Goal: Transaction & Acquisition: Purchase product/service

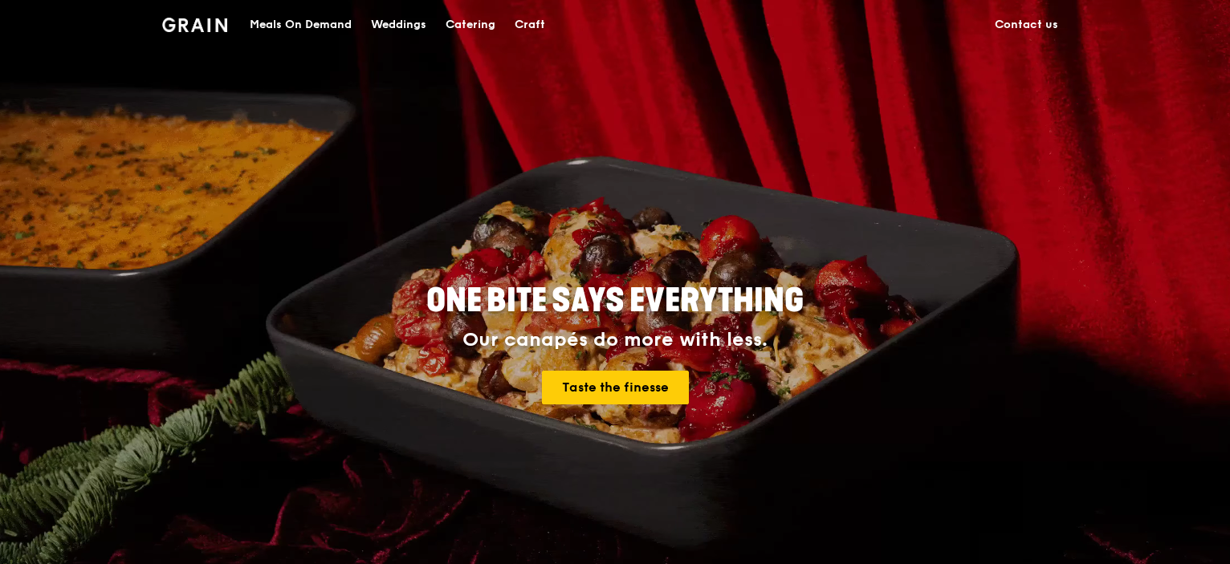
click at [709, 209] on div "ONE BITE SAYS EVERYTHING Our canapés do more with less. Taste the finesse" at bounding box center [614, 345] width 899 height 594
click at [320, 30] on div "Meals On Demand" at bounding box center [301, 25] width 102 height 48
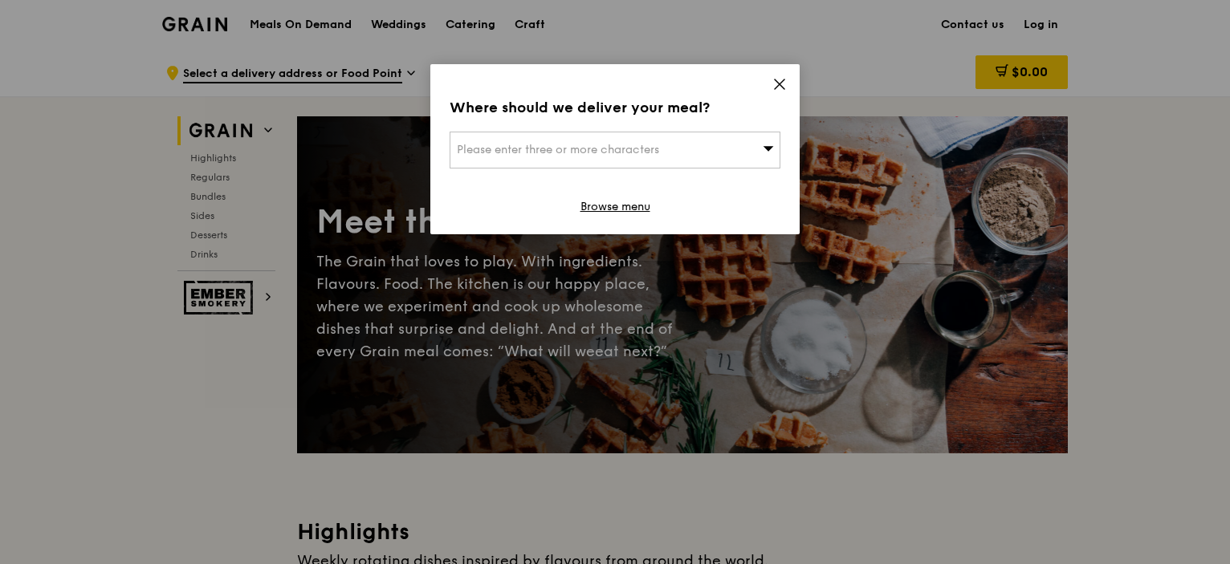
click at [734, 148] on div "Please enter three or more characters" at bounding box center [614, 150] width 331 height 37
click at [732, 156] on input "search" at bounding box center [614, 149] width 329 height 35
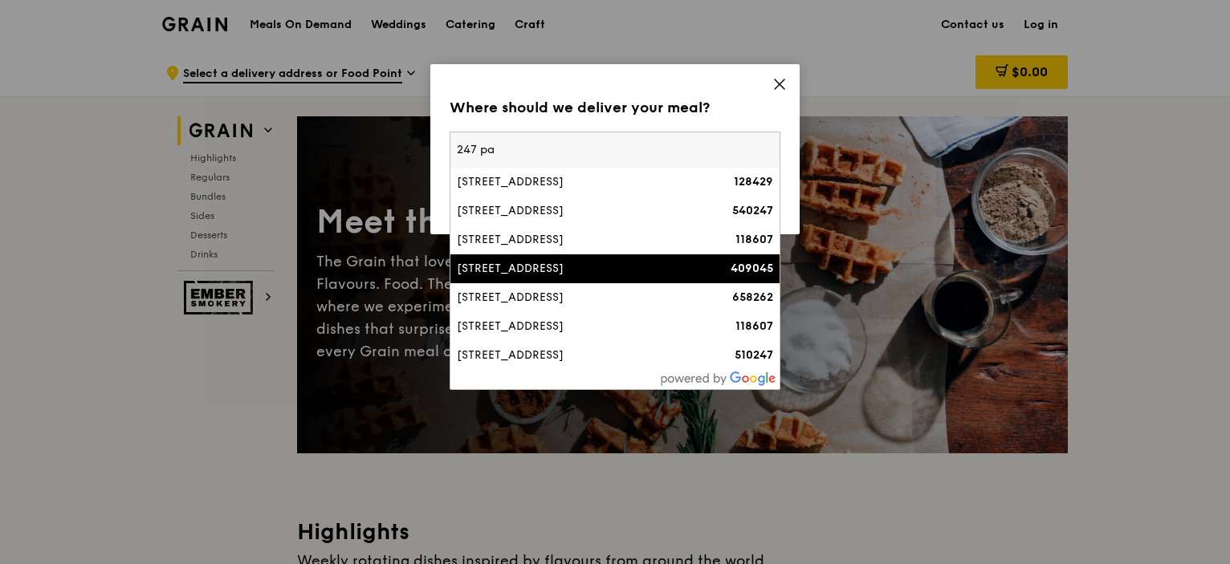
type input "247 pa"
click at [629, 266] on div "[STREET_ADDRESS]" at bounding box center [576, 269] width 238 height 16
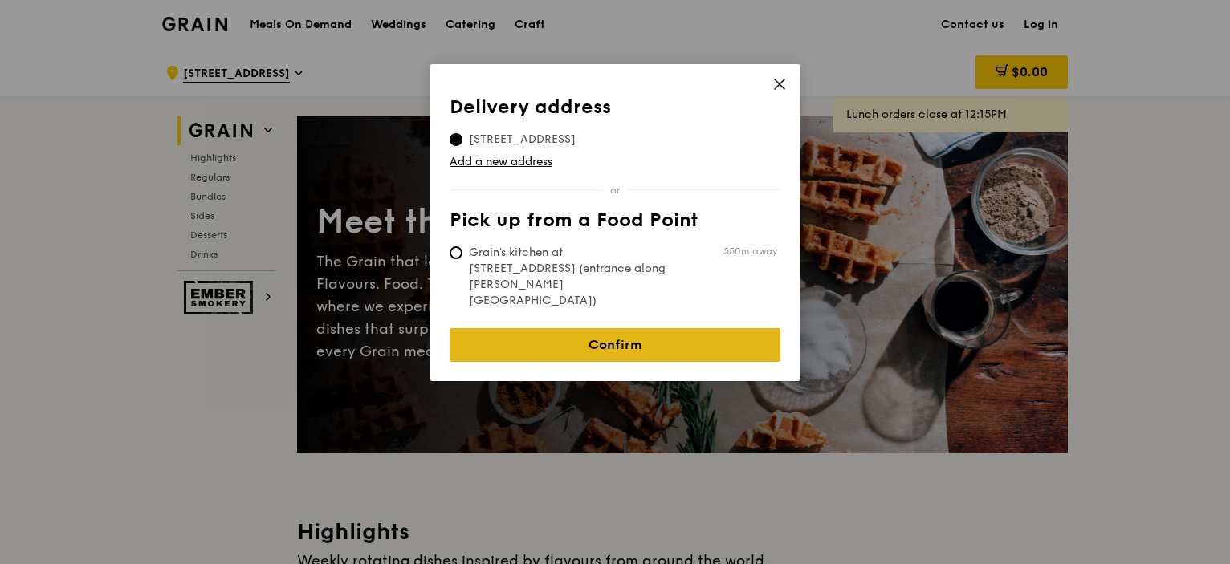
click at [613, 328] on link "Confirm" at bounding box center [614, 345] width 331 height 34
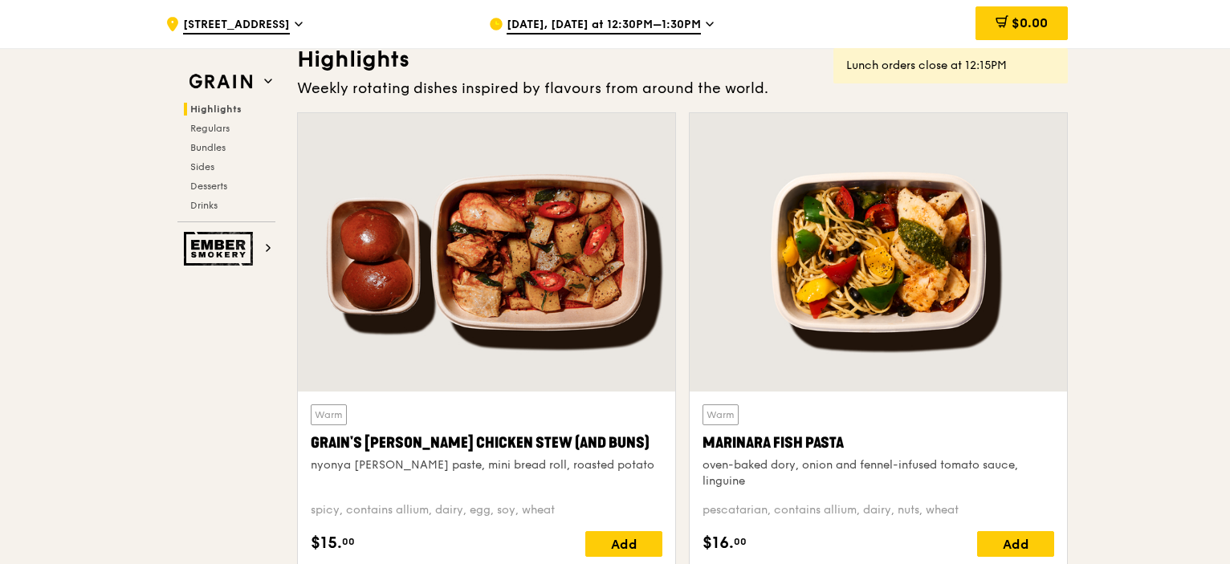
scroll to position [482, 0]
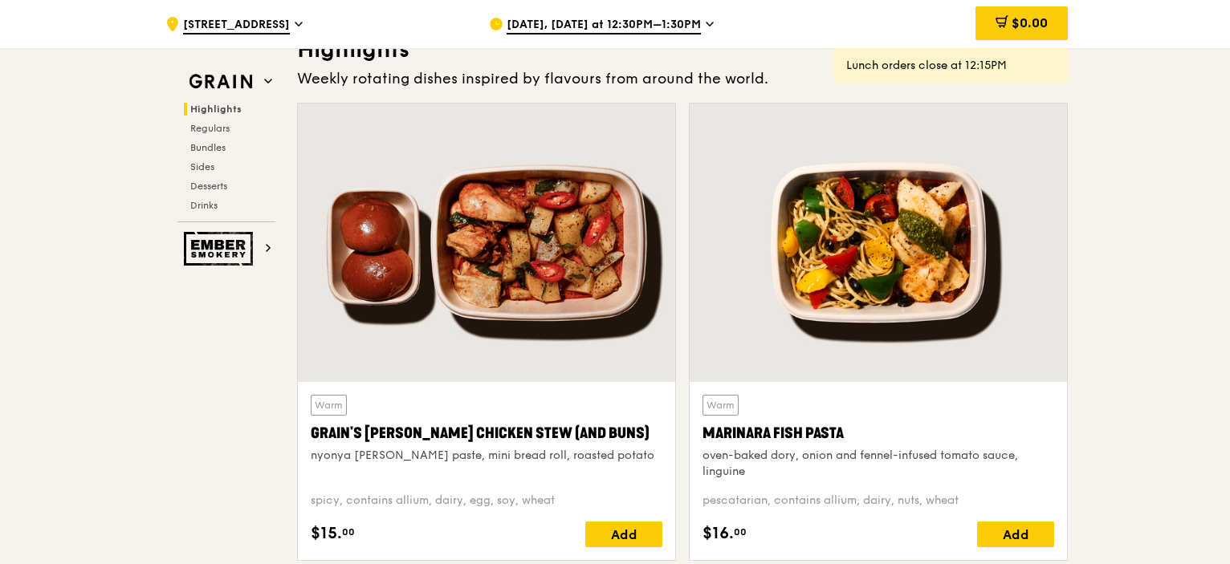
click at [667, 23] on span "[DATE], [DATE] at 12:30PM–1:30PM" at bounding box center [603, 26] width 194 height 18
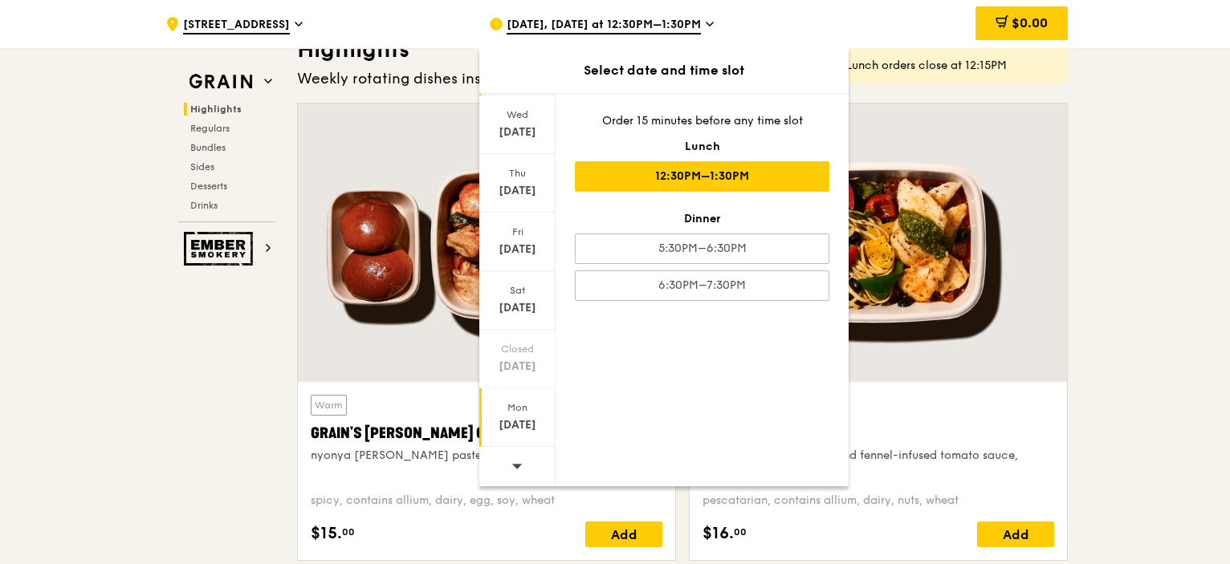
scroll to position [642, 0]
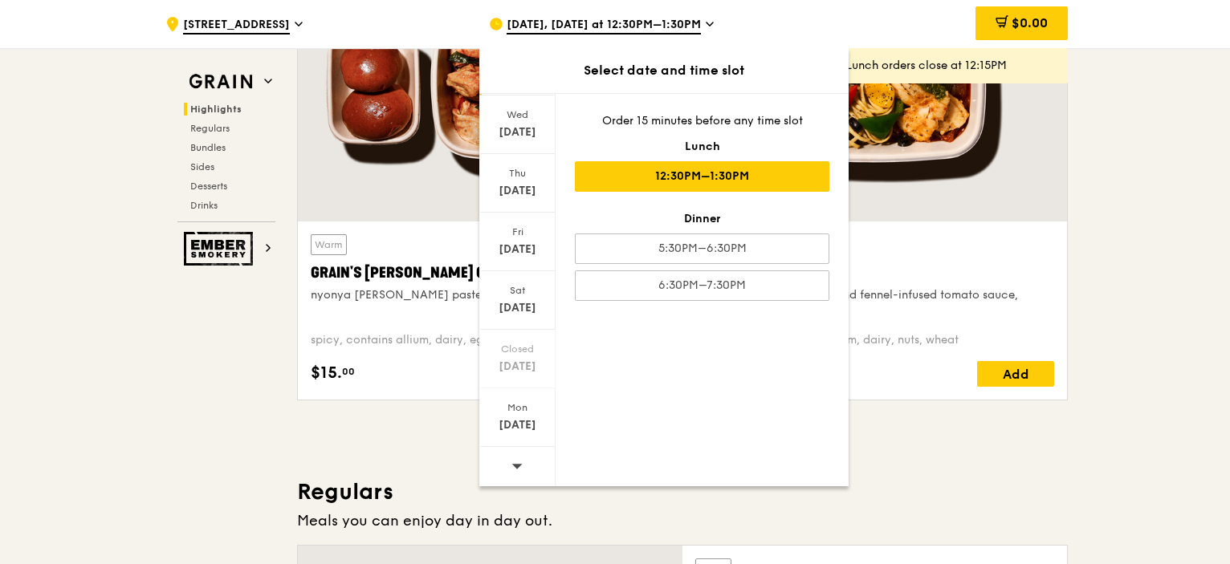
click at [519, 468] on icon at bounding box center [516, 466] width 11 height 12
click at [520, 465] on icon at bounding box center [516, 466] width 11 height 12
click at [517, 129] on div "[DATE]" at bounding box center [517, 132] width 71 height 16
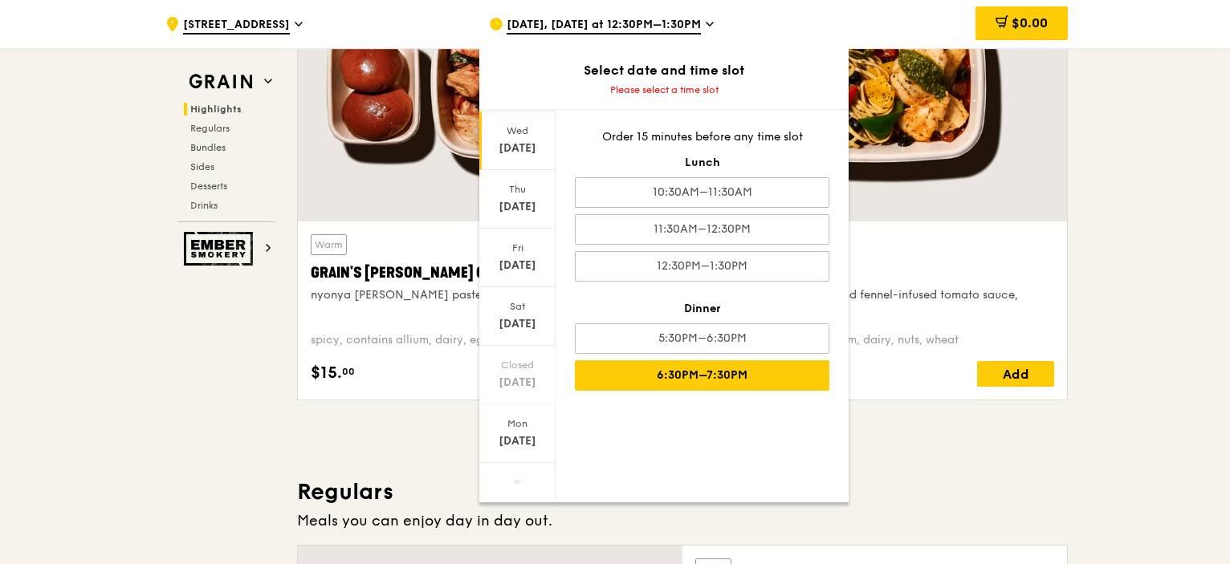
click at [752, 377] on div "6:30PM–7:30PM" at bounding box center [702, 375] width 254 height 30
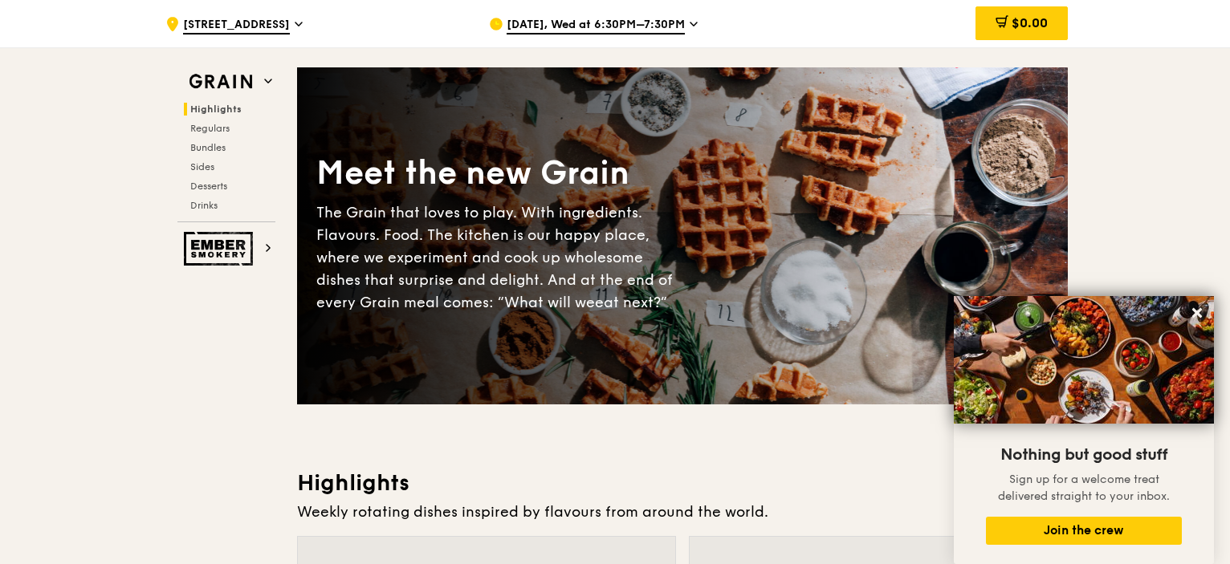
scroll to position [0, 0]
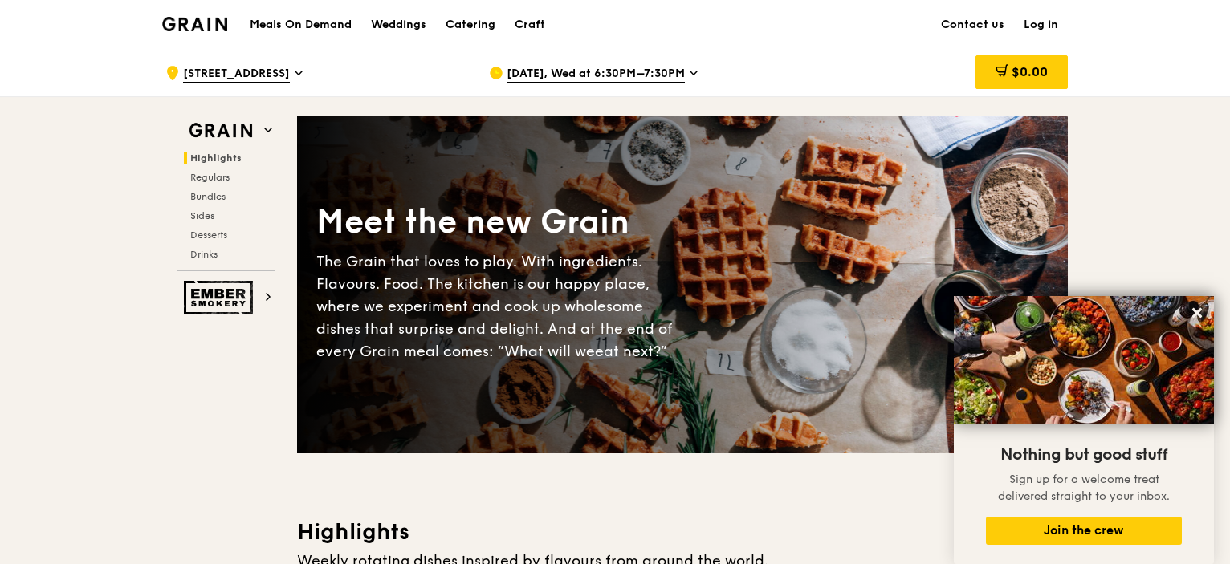
click at [704, 61] on div "[DATE], Wed at 6:30PM–7:30PM" at bounding box center [638, 73] width 298 height 48
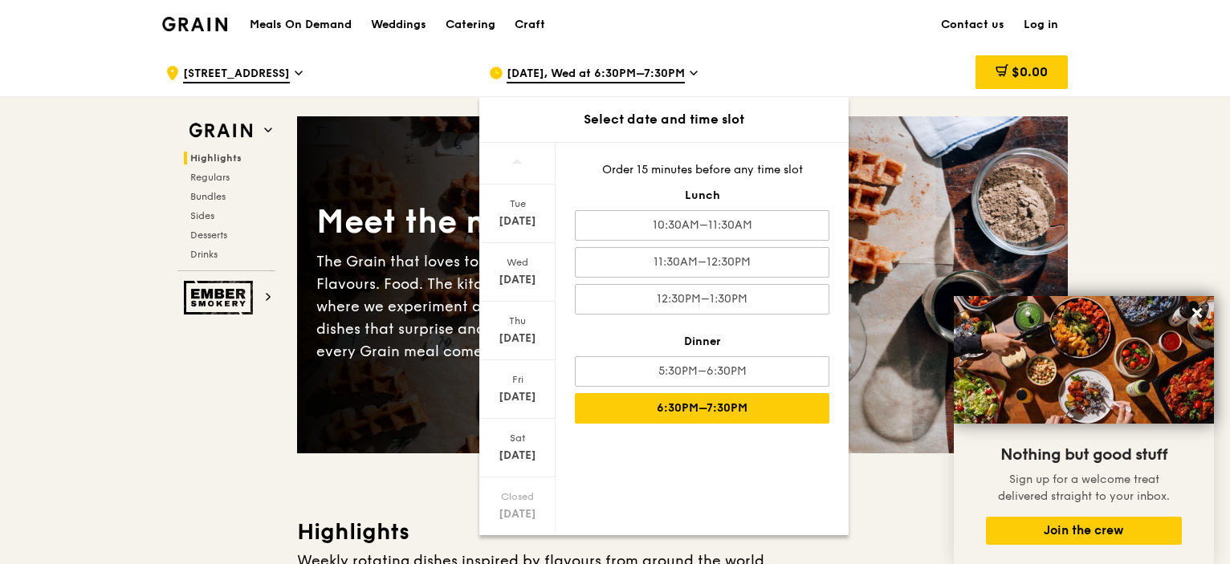
click at [306, 89] on div ".cls-1 { fill: none; stroke: #fff; stroke-linecap: round; stroke-linejoin: roun…" at bounding box center [314, 73] width 298 height 48
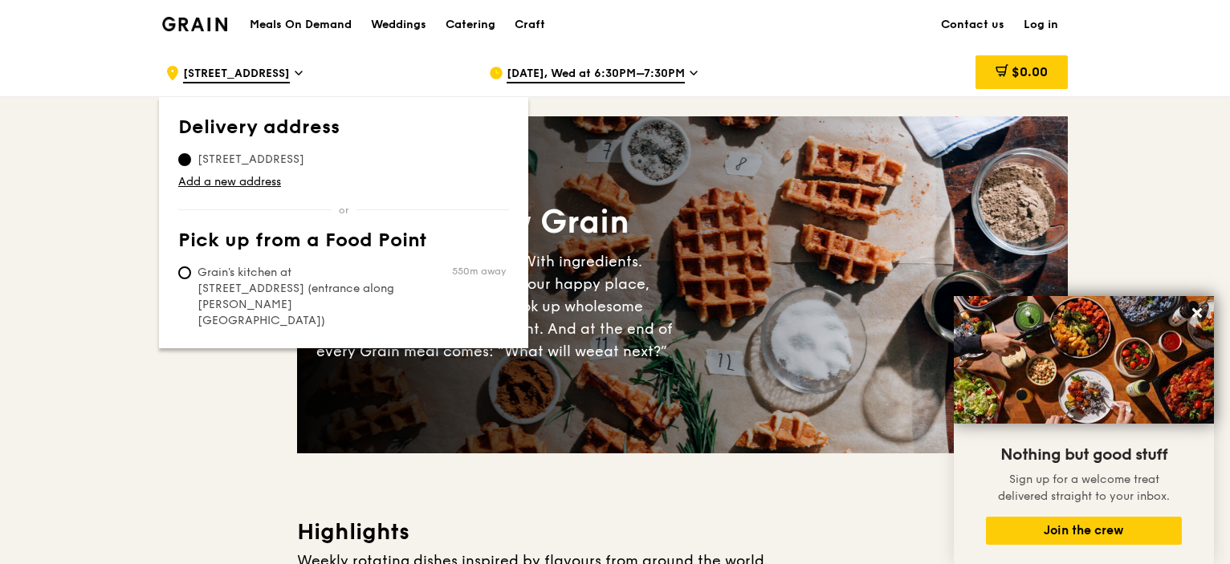
click at [312, 287] on span "Grain's kitchen at [STREET_ADDRESS] (entrance along [PERSON_NAME][GEOGRAPHIC_DA…" at bounding box center [297, 297] width 239 height 64
click at [191, 279] on input "Grain's kitchen at [STREET_ADDRESS] (entrance along [PERSON_NAME][GEOGRAPHIC_DA…" at bounding box center [184, 272] width 13 height 13
radio input "true"
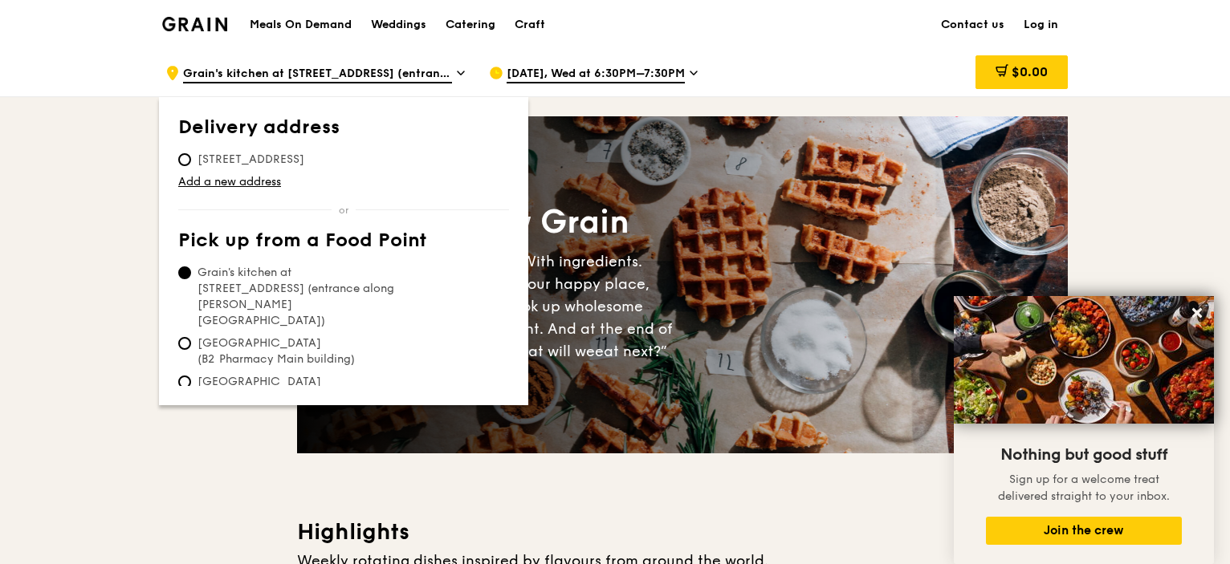
click at [820, 519] on h3 "Highlights" at bounding box center [682, 532] width 770 height 29
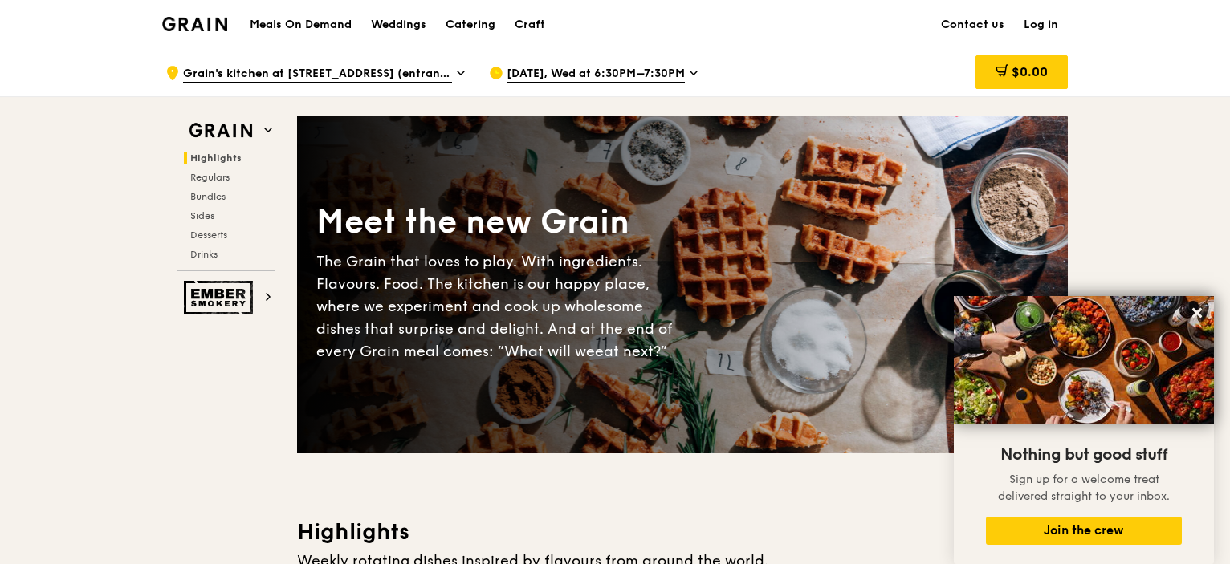
click at [681, 78] on span "[DATE], Wed at 6:30PM–7:30PM" at bounding box center [595, 75] width 178 height 18
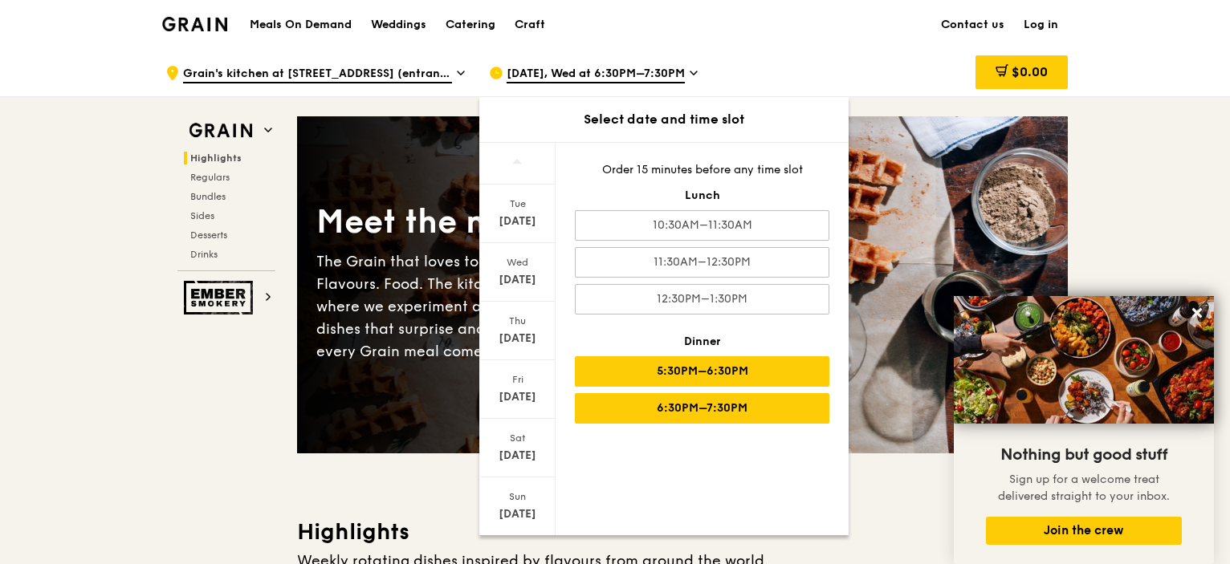
click at [708, 379] on div "5:30PM–6:30PM" at bounding box center [702, 371] width 254 height 30
click at [708, 397] on div "6:30PM–7:30PM" at bounding box center [702, 408] width 254 height 30
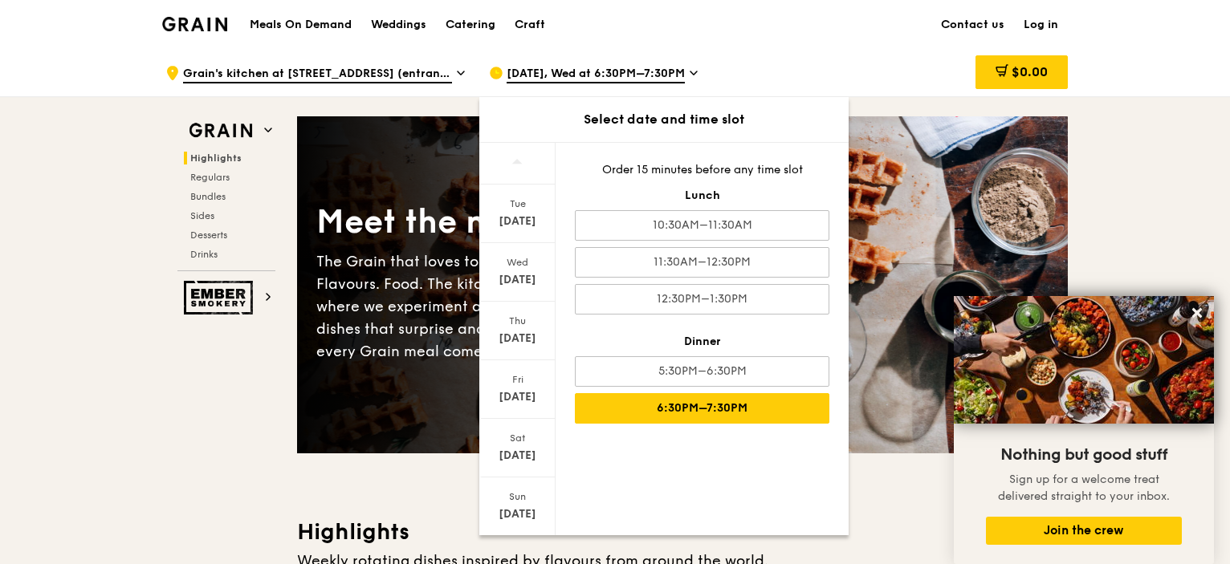
click at [709, 412] on div "6:30PM–7:30PM" at bounding box center [702, 408] width 254 height 30
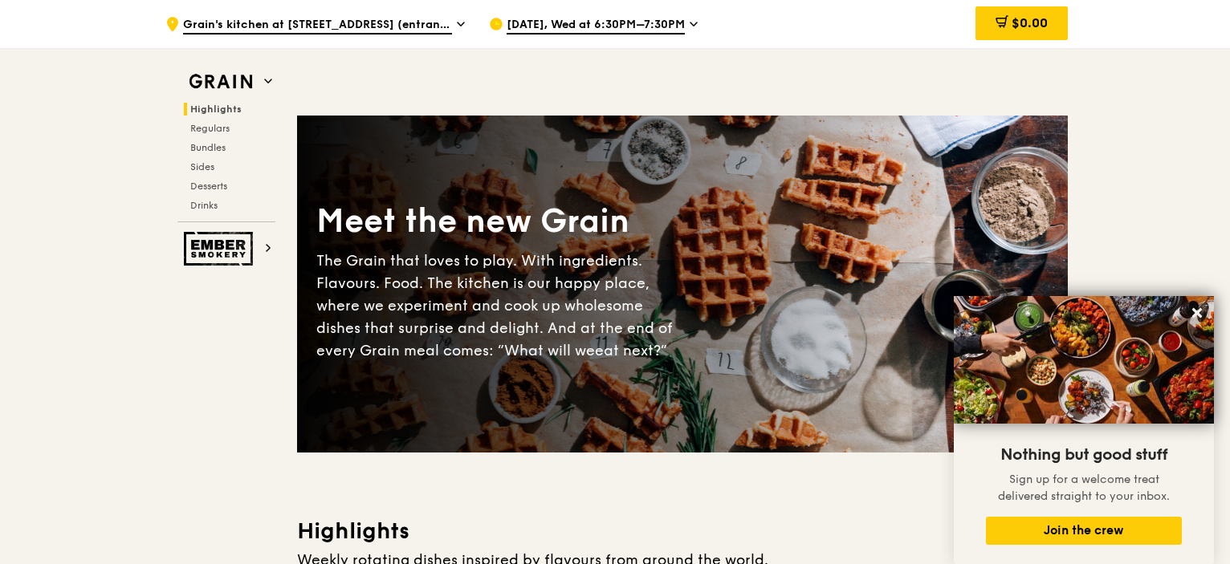
scroll to position [494, 0]
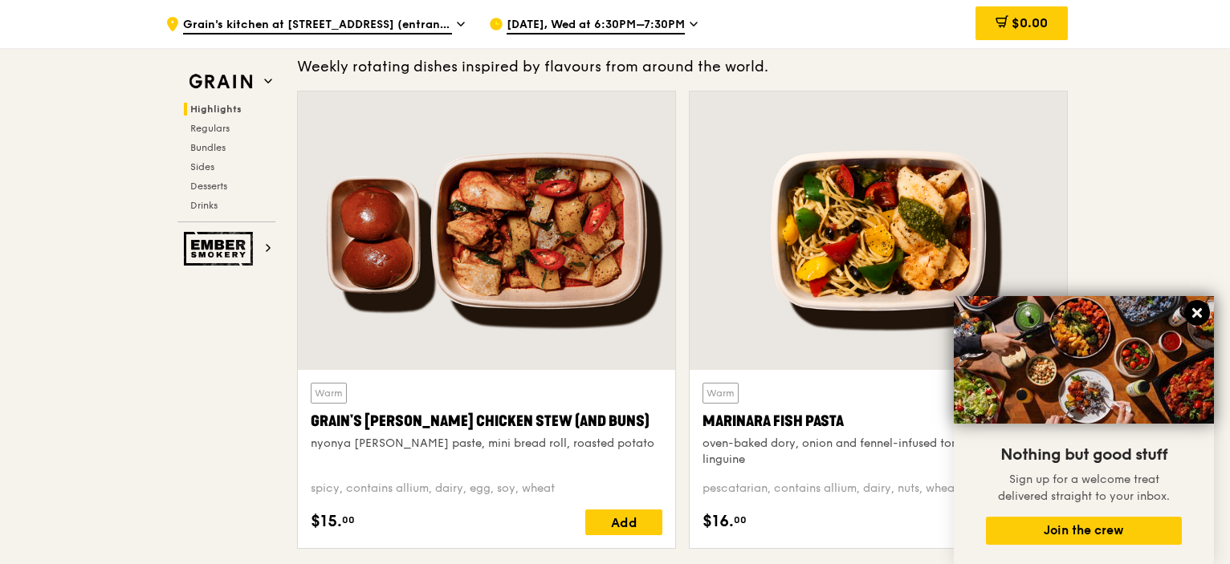
click at [1197, 315] on icon at bounding box center [1197, 313] width 10 height 10
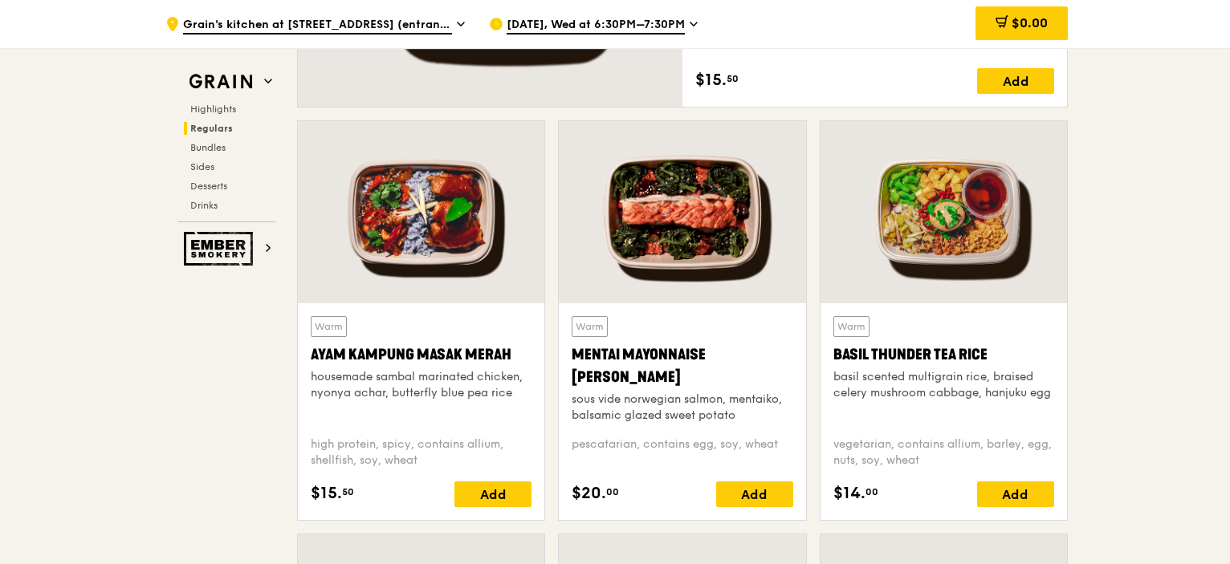
scroll to position [1445, 0]
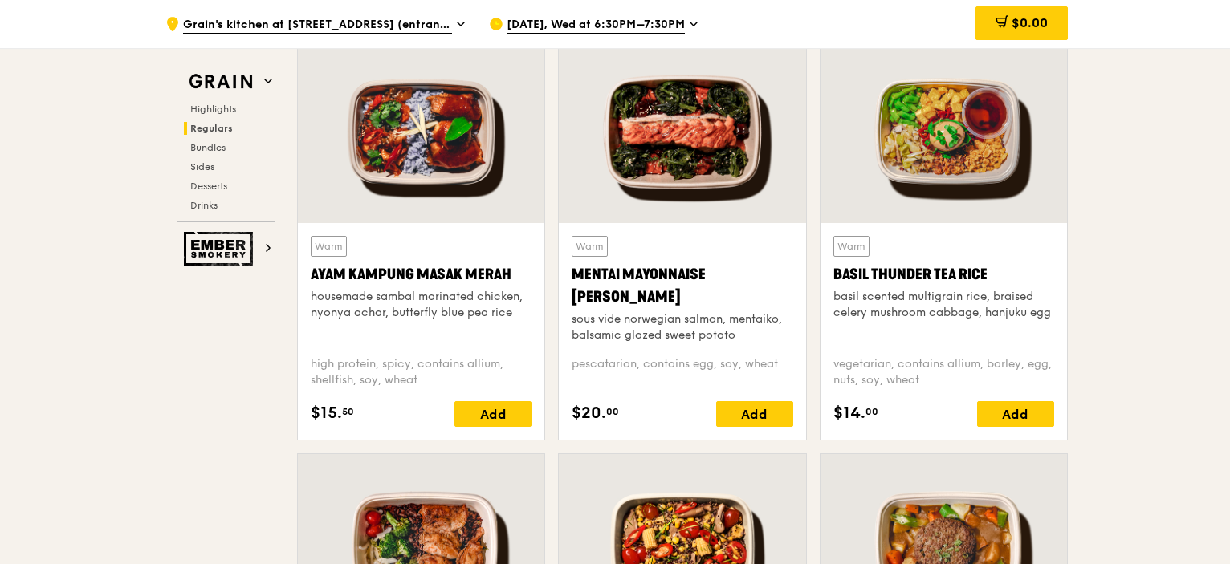
click at [672, 172] on div at bounding box center [682, 132] width 246 height 182
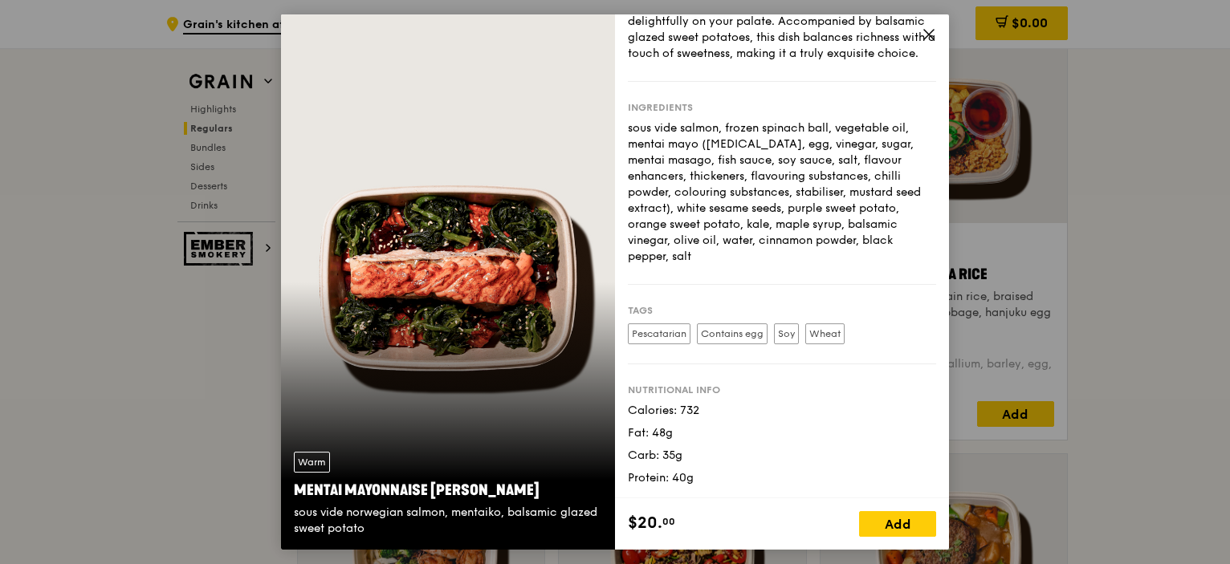
scroll to position [116, 0]
